Goal: Task Accomplishment & Management: Manage account settings

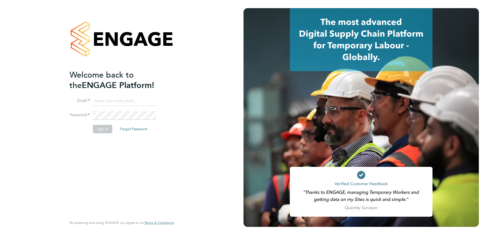
type input "silvane.darocha@vistry.co.uk"
click at [106, 131] on button "Sign In" at bounding box center [102, 129] width 19 height 8
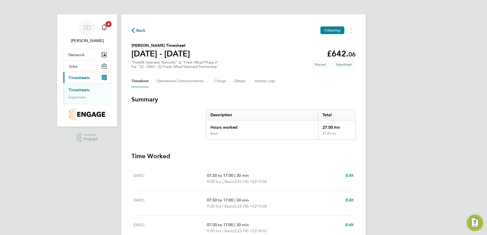
click at [83, 76] on span "Timesheets" at bounding box center [79, 77] width 21 height 5
click at [90, 91] on link "Timesheets" at bounding box center [79, 90] width 21 height 5
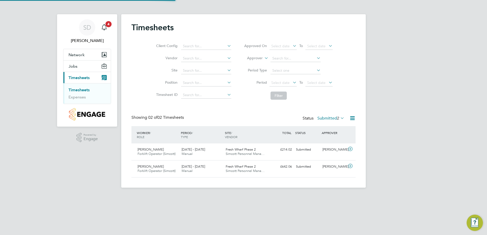
scroll to position [13, 44]
click at [82, 92] on link "Timesheets" at bounding box center [79, 90] width 21 height 5
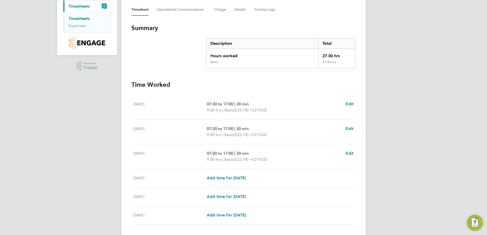
scroll to position [102, 0]
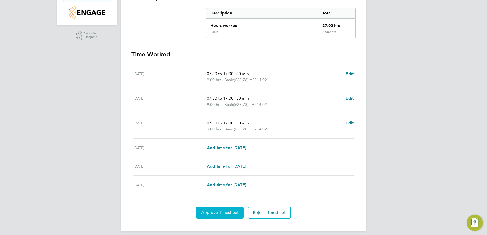
click at [225, 212] on span "Approve Timesheet" at bounding box center [219, 212] width 37 height 5
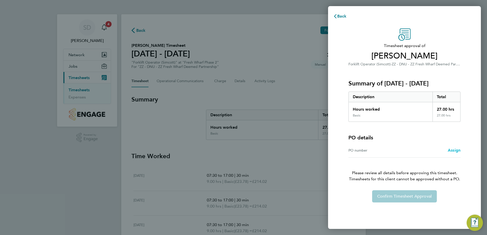
click at [454, 150] on span "Assign" at bounding box center [454, 150] width 13 height 5
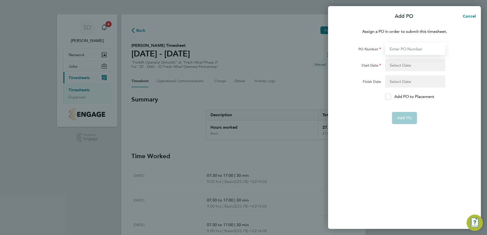
click at [406, 51] on input "PO Number" at bounding box center [415, 49] width 60 height 12
type input "H68087B"
type input "[DATE]"
click at [390, 98] on icon at bounding box center [388, 96] width 4 height 3
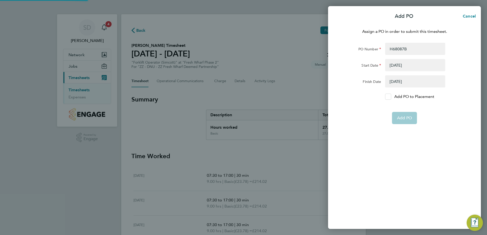
click at [390, 97] on input "Add PO to Placement" at bounding box center [390, 97] width 0 height 0
click at [407, 104] on span "Add PO" at bounding box center [404, 105] width 15 height 5
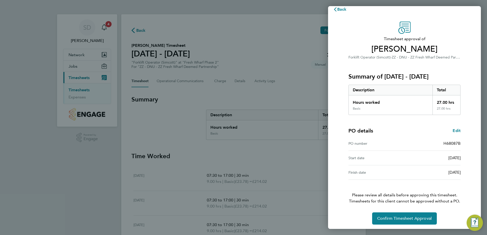
scroll to position [9, 0]
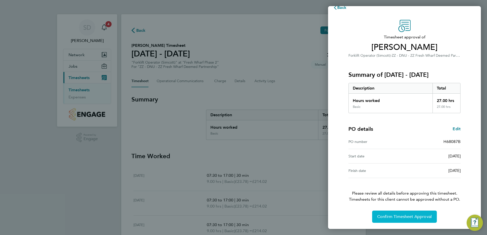
click at [395, 218] on span "Confirm Timesheet Approval" at bounding box center [404, 216] width 55 height 5
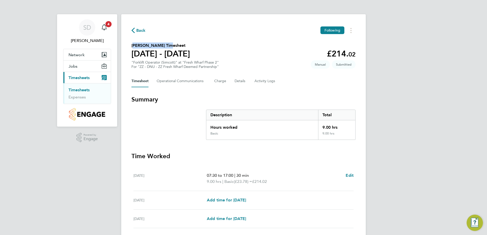
drag, startPoint x: 161, startPoint y: 46, endPoint x: 130, endPoint y: 44, distance: 30.9
click at [130, 44] on div "Back Following Richard Boriel's Timesheet 25 - 31 Aug 2025 £214. 02 "Forklift O…" at bounding box center [243, 139] width 245 height 251
click at [239, 79] on button "Details" at bounding box center [241, 81] width 12 height 12
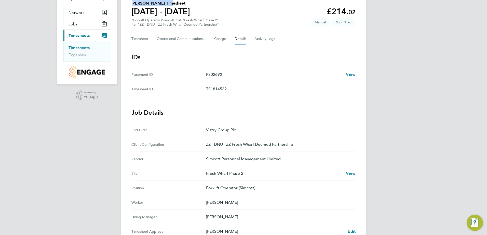
scroll to position [21, 0]
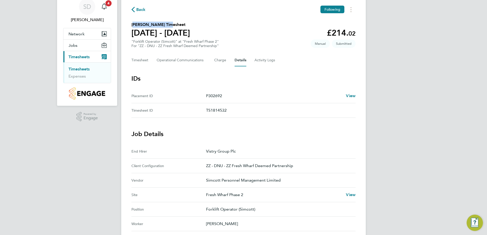
click at [155, 22] on h2 "Richard Boriel's Timesheet" at bounding box center [160, 25] width 59 height 6
click at [133, 9] on icon "button" at bounding box center [132, 9] width 3 height 5
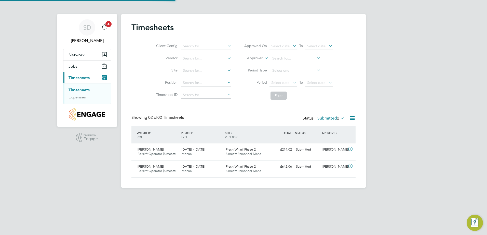
scroll to position [13, 44]
click at [155, 170] on span "Forklift Operator (Simcott)" at bounding box center [157, 171] width 38 height 4
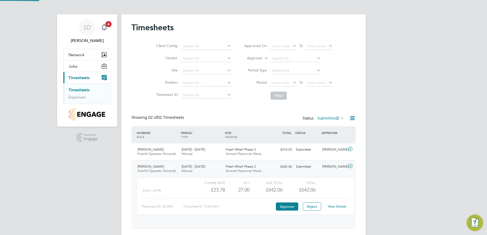
scroll to position [9, 50]
click at [150, 151] on span "[PERSON_NAME]" at bounding box center [151, 149] width 26 height 4
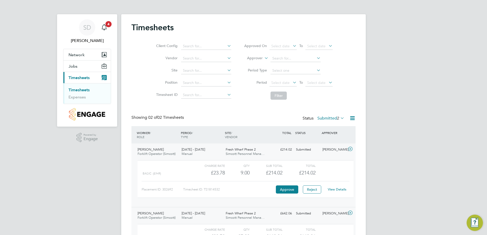
click at [242, 212] on span "Fresh Wharf Phase 2" at bounding box center [241, 213] width 30 height 4
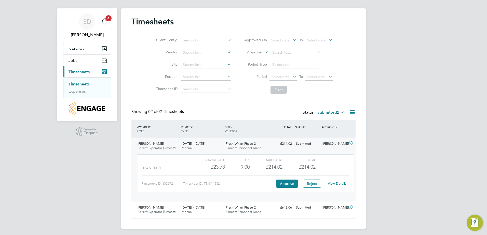
scroll to position [8, 0]
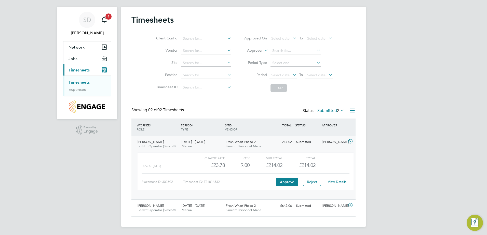
click at [350, 141] on icon at bounding box center [350, 142] width 6 height 4
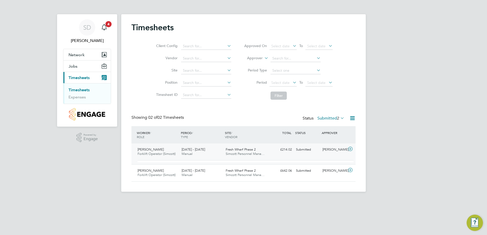
scroll to position [0, 0]
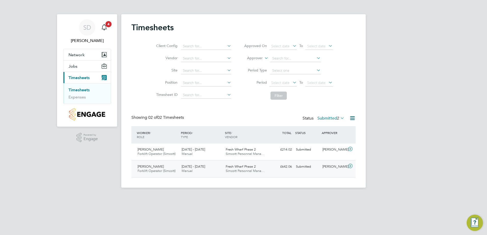
click at [351, 166] on icon at bounding box center [350, 166] width 6 height 4
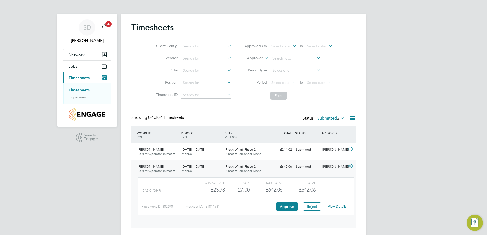
scroll to position [9, 50]
click at [336, 206] on link "View Details" at bounding box center [337, 207] width 19 height 4
click at [107, 26] on span "4" at bounding box center [108, 24] width 6 height 6
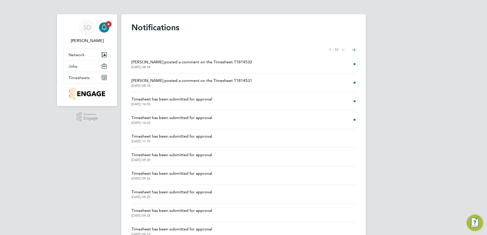
click at [218, 62] on span "Scott Ridgers posted a comment on the Timesheet T1814532" at bounding box center [191, 62] width 121 height 6
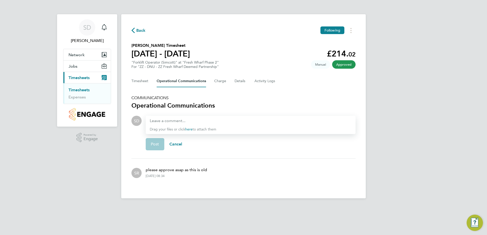
click at [132, 30] on icon "button" at bounding box center [132, 30] width 3 height 5
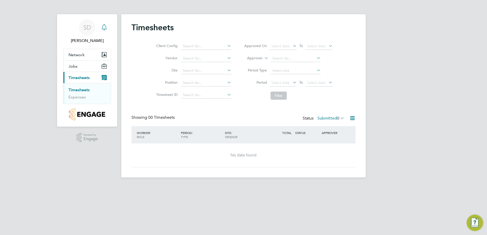
click at [106, 25] on icon "Main navigation" at bounding box center [104, 27] width 6 height 6
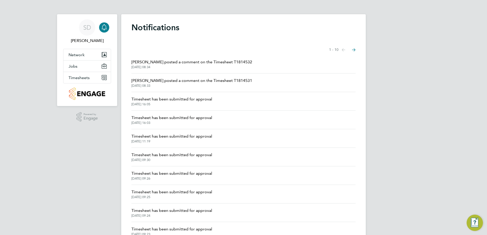
click at [193, 80] on span "Scott Ridgers posted a comment on the Timesheet T1814531" at bounding box center [191, 81] width 121 height 6
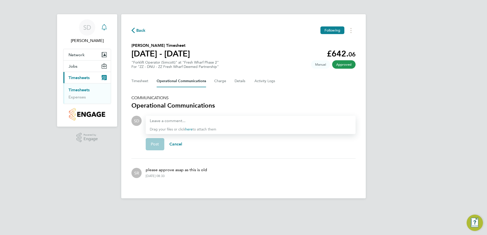
click at [103, 27] on icon "Main navigation" at bounding box center [104, 27] width 6 height 6
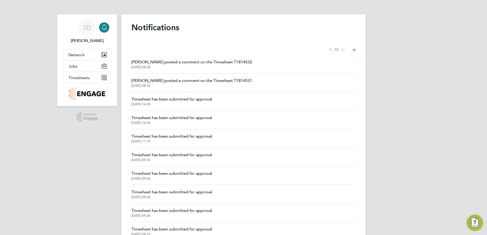
click at [199, 61] on span "Scott Ridgers posted a comment on the Timesheet T1814532" at bounding box center [191, 62] width 121 height 6
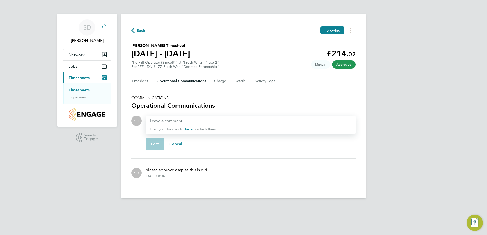
click at [105, 27] on icon "Main navigation" at bounding box center [104, 27] width 6 height 6
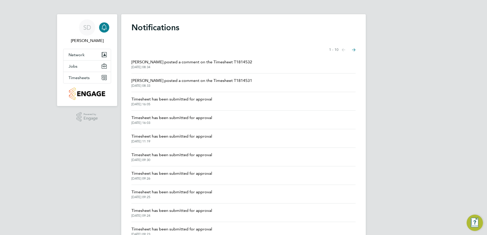
click at [171, 99] on span "Timesheet has been submitted for approval" at bounding box center [171, 99] width 81 height 6
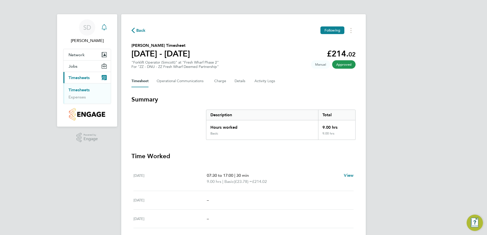
click at [107, 25] on icon "Main navigation" at bounding box center [104, 27] width 6 height 6
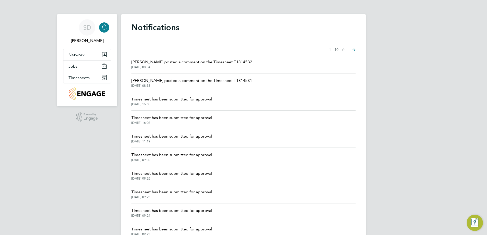
click at [209, 62] on span "Scott Ridgers posted a comment on the Timesheet T1814532" at bounding box center [191, 62] width 121 height 6
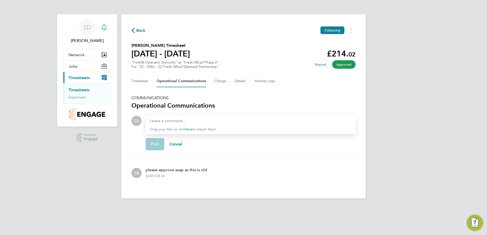
click at [106, 29] on icon "Main navigation" at bounding box center [104, 26] width 5 height 5
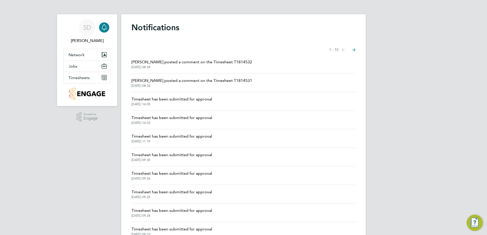
click at [168, 79] on span "Scott Ridgers posted a comment on the Timesheet T1814531" at bounding box center [191, 81] width 121 height 6
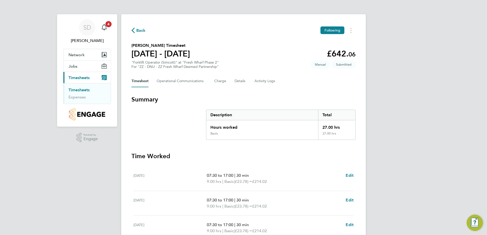
click at [134, 30] on icon "button" at bounding box center [132, 30] width 3 height 5
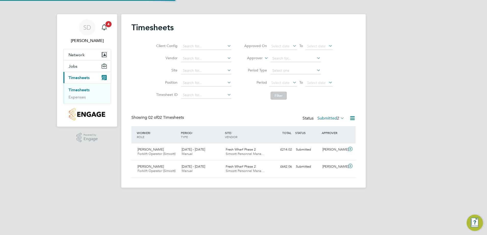
scroll to position [13, 44]
click at [349, 148] on icon at bounding box center [350, 149] width 6 height 4
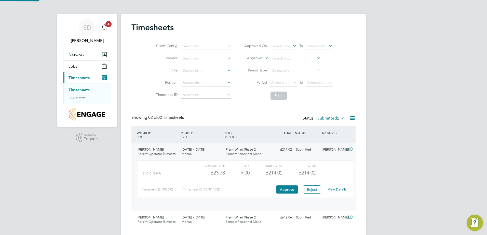
scroll to position [9, 50]
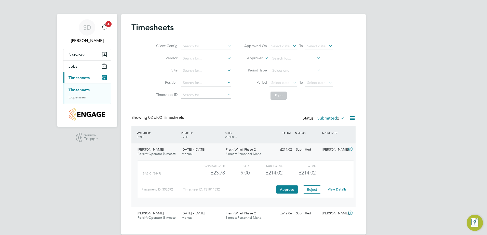
click at [341, 189] on link "View Details" at bounding box center [337, 189] width 19 height 4
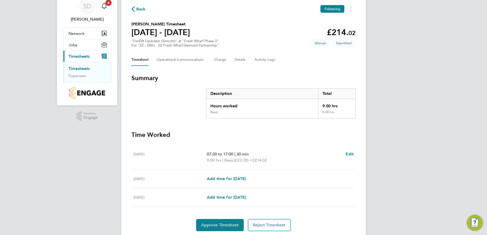
scroll to position [38, 0]
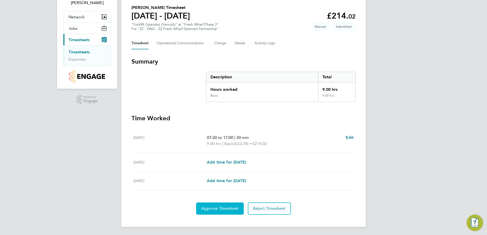
click at [233, 210] on span "Approve Timesheet" at bounding box center [219, 208] width 37 height 5
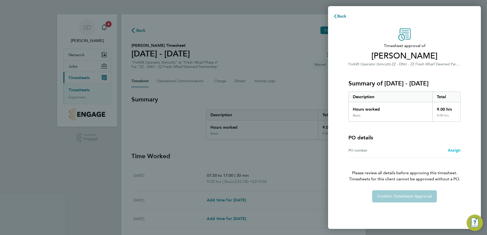
click at [453, 149] on span "Assign" at bounding box center [454, 150] width 13 height 5
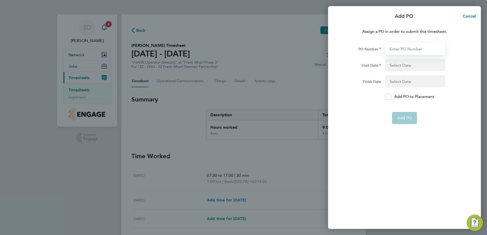
click at [418, 49] on input "PO Number" at bounding box center [415, 49] width 60 height 12
type input "H68087B"
type input "03 Mar 25"
type input "01 Jun 27"
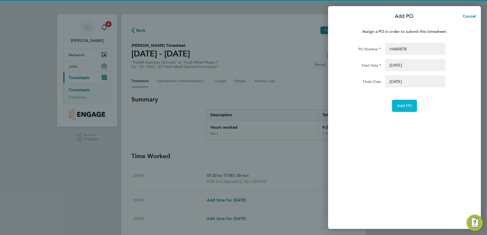
click at [406, 107] on span "Add PO" at bounding box center [404, 105] width 15 height 5
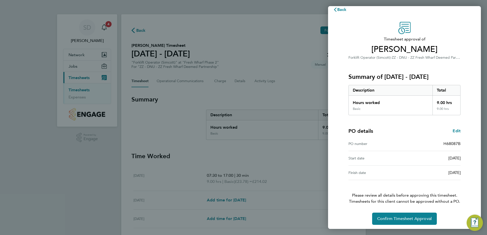
scroll to position [9, 0]
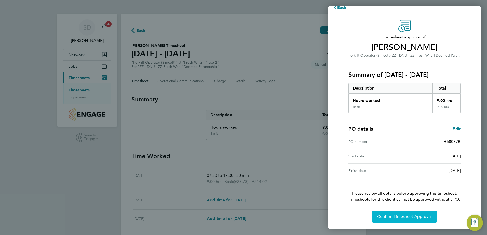
click at [413, 218] on span "Confirm Timesheet Approval" at bounding box center [404, 216] width 55 height 5
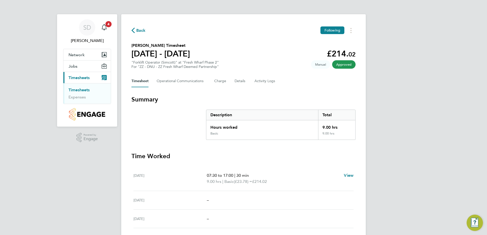
scroll to position [13, 0]
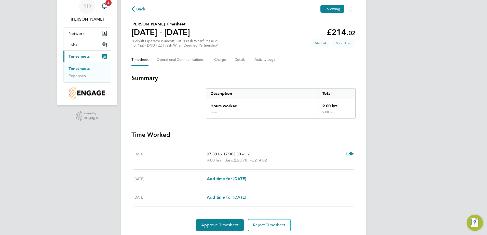
scroll to position [38, 0]
